Goal: Information Seeking & Learning: Understand process/instructions

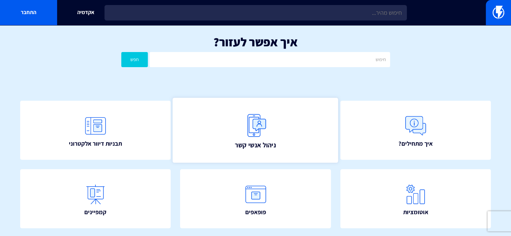
click at [290, 144] on link "ניהול אנשי קשר" at bounding box center [256, 130] width 166 height 65
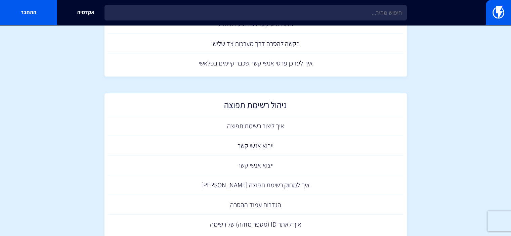
scroll to position [202, 0]
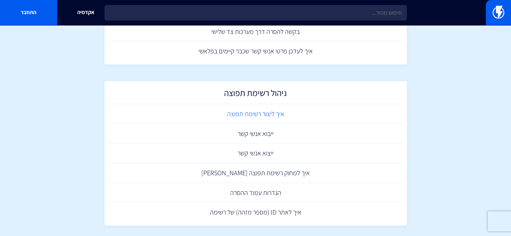
click at [277, 111] on link "איך ליצור רשימת תפוצה" at bounding box center [256, 114] width 296 height 20
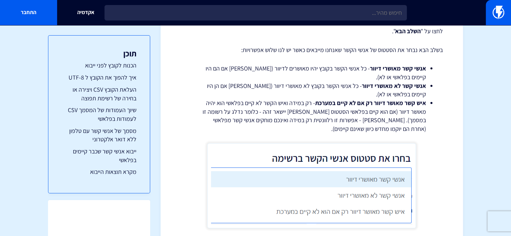
scroll to position [2020, 0]
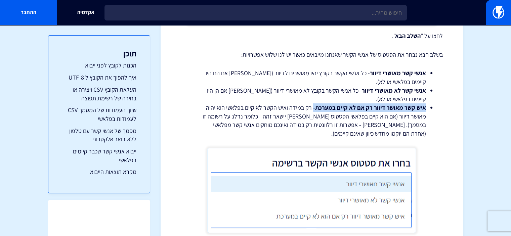
drag, startPoint x: 426, startPoint y: 107, endPoint x: 316, endPoint y: 110, distance: 109.7
click at [316, 110] on li "איש קשר מאושר דיוור רק אם לא קיים במערכת - רק במידה ואיש הקשר לא קיים בפלאשי הו…" at bounding box center [312, 121] width 229 height 35
copy li "איש קשר מאושר דיוור רק אם לא קיים במערכת"
